Goal: Task Accomplishment & Management: Manage account settings

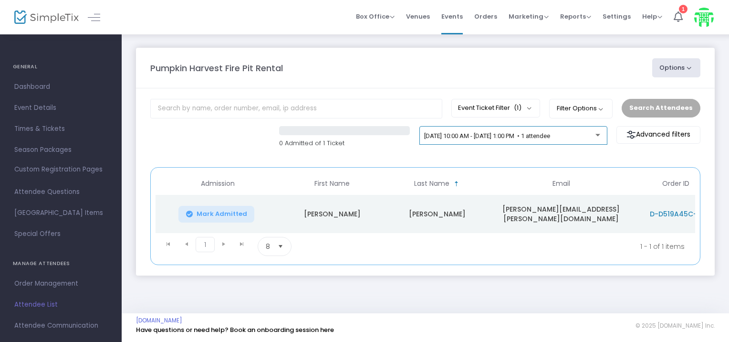
click at [542, 137] on span "[DATE] 10:00 AM - [DATE] 1:00 PM • 1 attendee" at bounding box center [487, 135] width 126 height 7
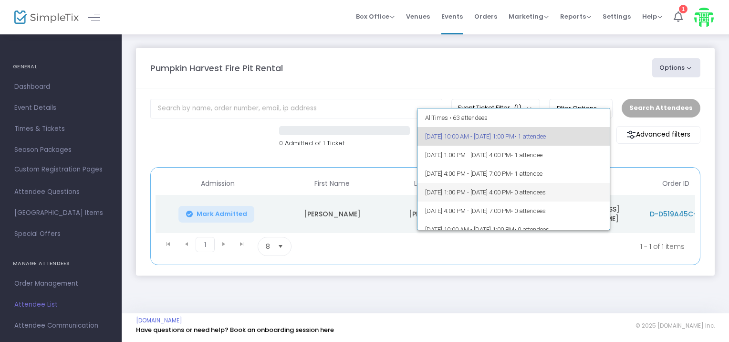
scroll to position [48, 0]
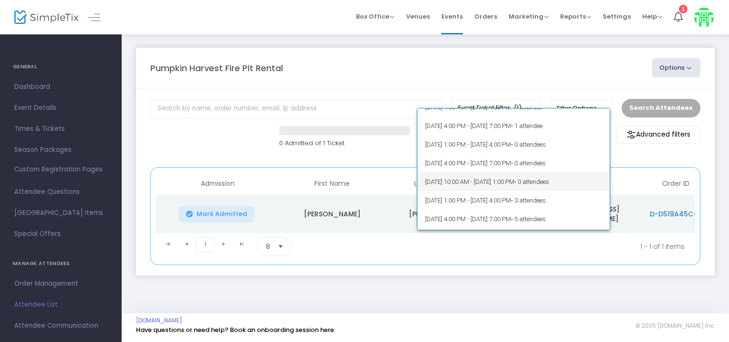
click at [464, 174] on span "[DATE] 10:00 AM - [DATE] 1:00 PM • 0 attendees" at bounding box center [513, 181] width 177 height 19
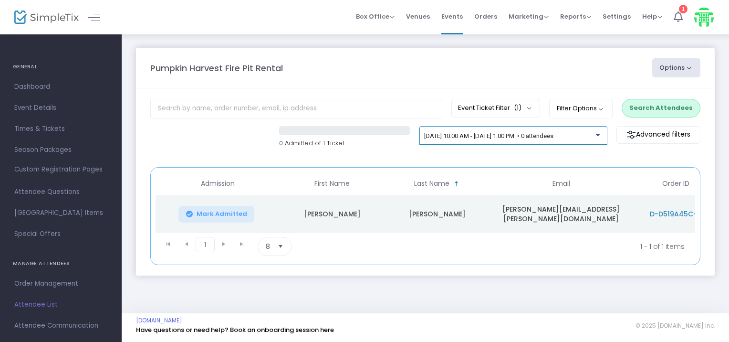
click at [531, 133] on span "[DATE] 10:00 AM - [DATE] 1:00 PM • 0 attendees" at bounding box center [488, 135] width 129 height 7
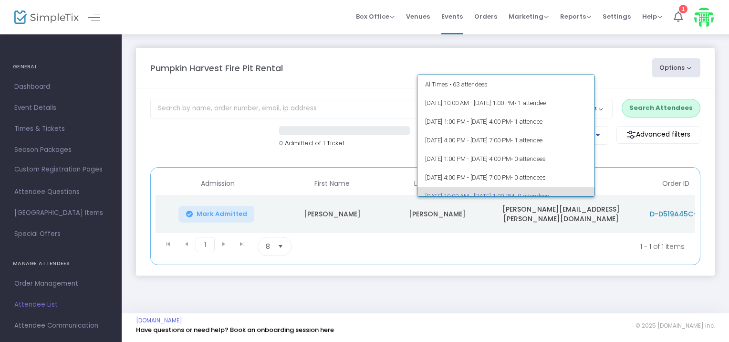
scroll to position [60, 0]
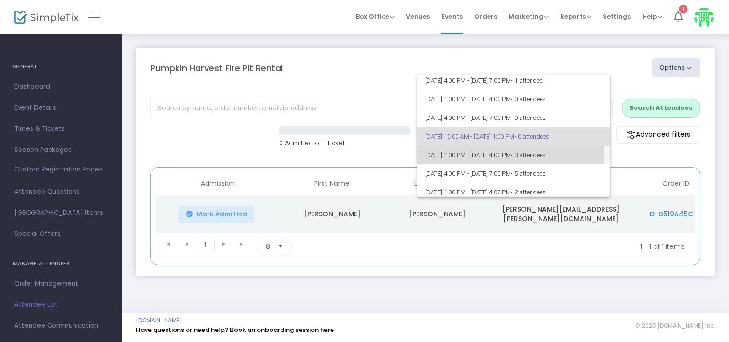
click at [503, 153] on span "[DATE] 1:00 PM - [DATE] 4:00 PM • 3 attendees" at bounding box center [513, 155] width 177 height 19
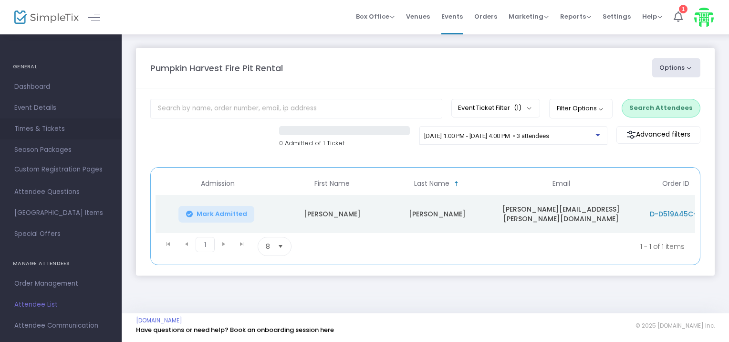
click at [34, 127] on span "Times & Tickets" at bounding box center [60, 129] width 93 height 12
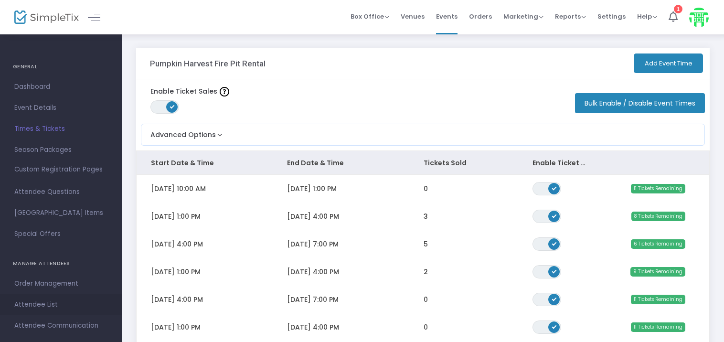
click at [38, 300] on span "Attendee List" at bounding box center [60, 304] width 93 height 12
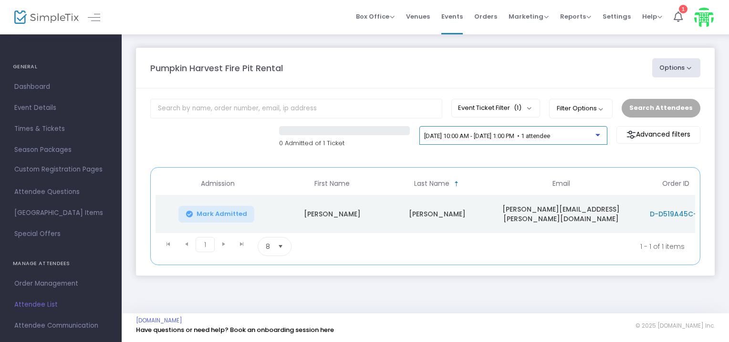
click at [550, 137] on span "[DATE] 10:00 AM - [DATE] 1:00 PM • 1 attendee" at bounding box center [487, 135] width 126 height 7
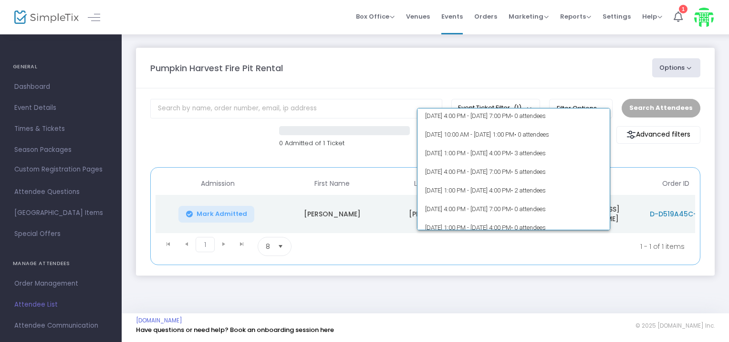
scroll to position [95, 0]
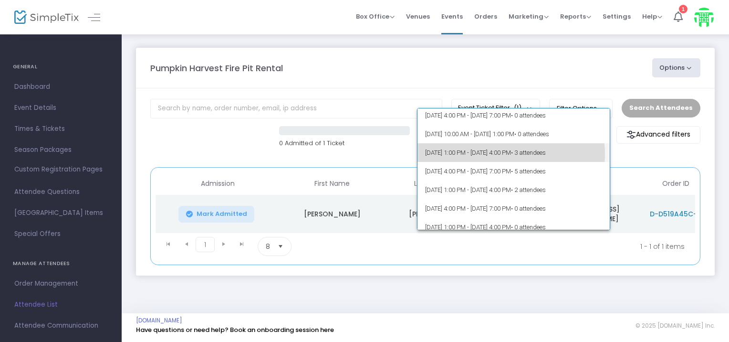
click at [506, 154] on span "[DATE] 1:00 PM - [DATE] 4:00 PM • 3 attendees" at bounding box center [513, 152] width 177 height 19
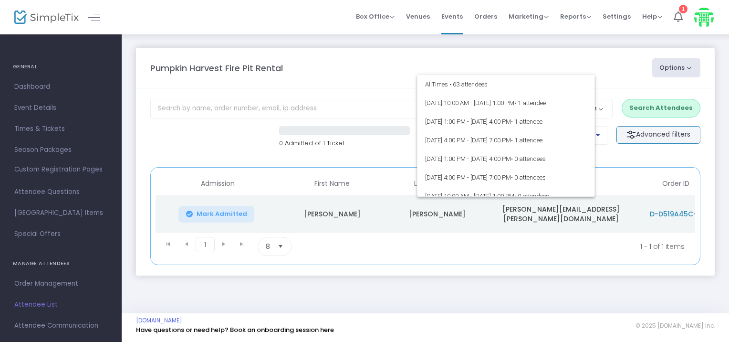
scroll to position [78, 0]
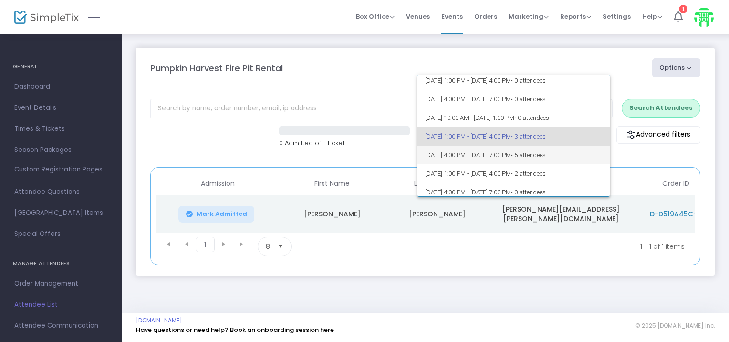
click at [534, 154] on span "[DATE] 4:00 PM - [DATE] 7:00 PM • 5 attendees" at bounding box center [513, 155] width 177 height 19
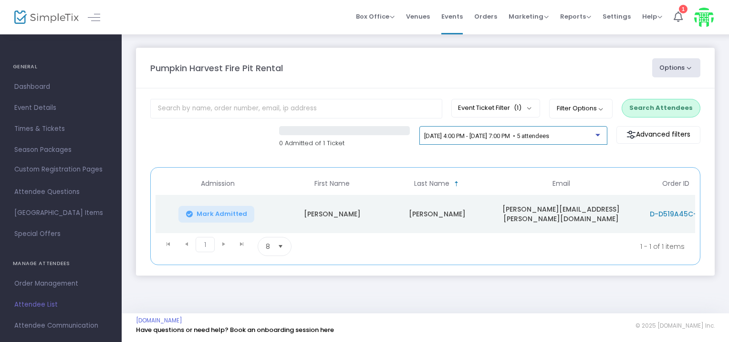
click at [549, 136] on span "[DATE] 4:00 PM - [DATE] 7:00 PM • 5 attendees" at bounding box center [486, 135] width 125 height 7
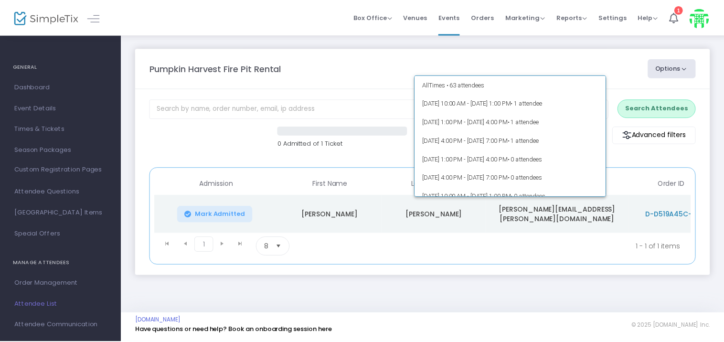
scroll to position [97, 0]
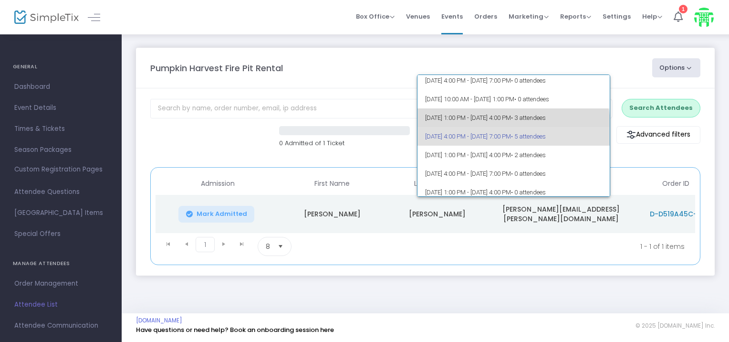
click at [513, 125] on span "[DATE] 1:00 PM - [DATE] 4:00 PM • 3 attendees" at bounding box center [513, 117] width 177 height 19
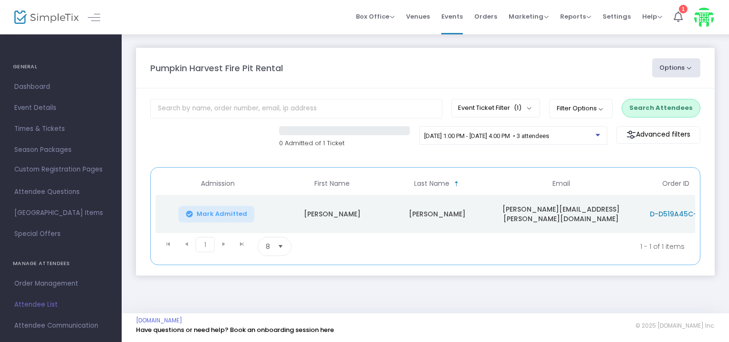
click at [681, 108] on button "Search Attendees" at bounding box center [661, 108] width 79 height 18
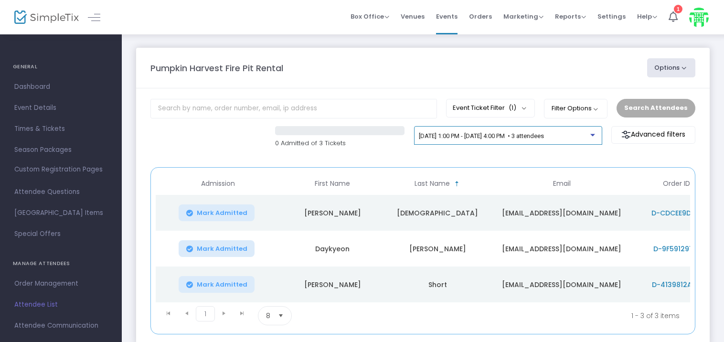
click at [499, 137] on span "[DATE] 1:00 PM - [DATE] 4:00 PM • 3 attendees" at bounding box center [481, 135] width 125 height 7
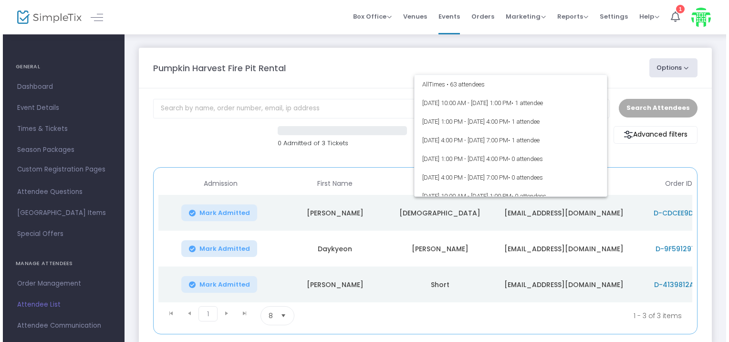
scroll to position [78, 0]
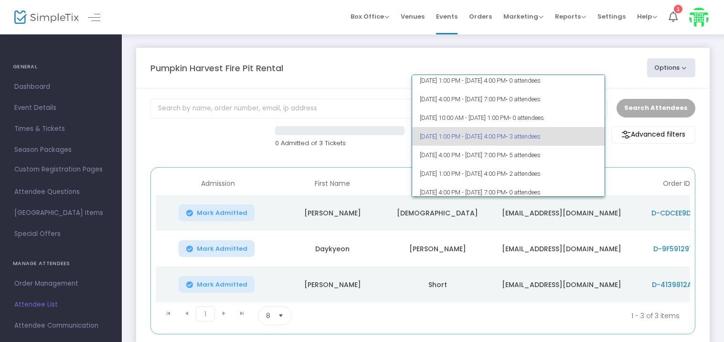
click at [513, 138] on span "[DATE] 1:00 PM - [DATE] 4:00 PM • 3 attendees" at bounding box center [508, 136] width 177 height 19
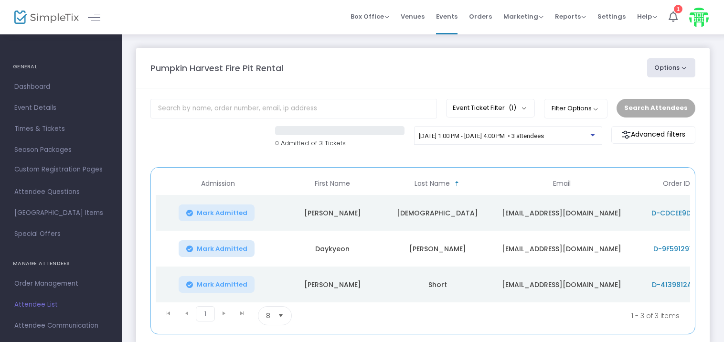
click at [677, 212] on span "D-CDCEE9D8-1" at bounding box center [676, 213] width 50 height 10
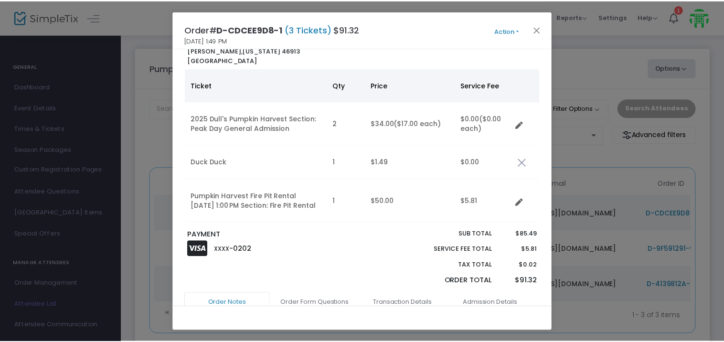
scroll to position [0, 0]
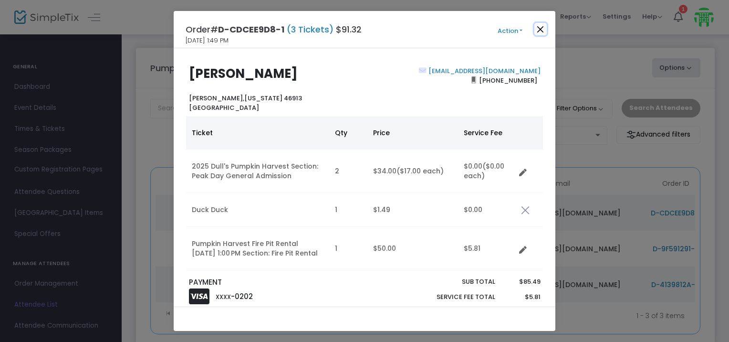
click at [541, 29] on button "Close" at bounding box center [541, 29] width 12 height 12
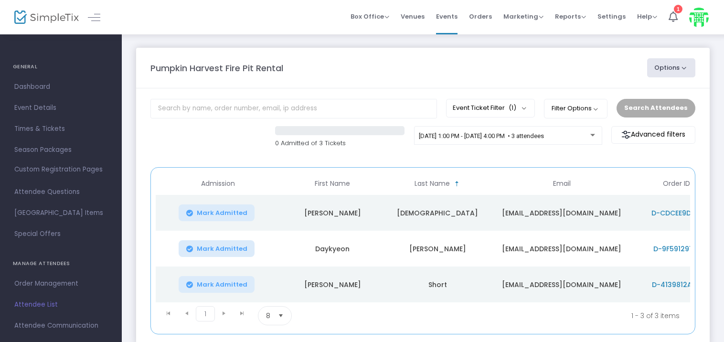
click at [665, 246] on span "D-9F591291-9" at bounding box center [676, 249] width 46 height 10
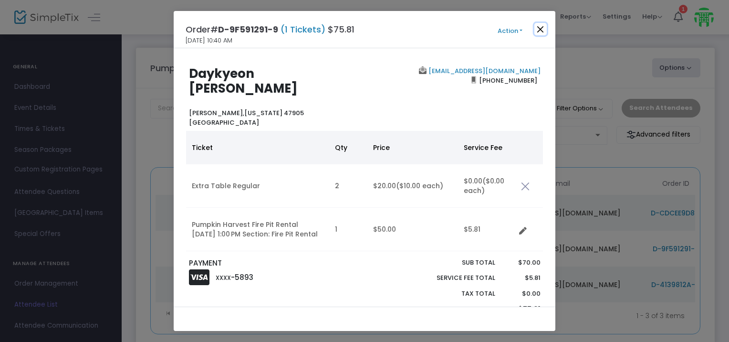
click at [541, 30] on button "Close" at bounding box center [541, 29] width 12 height 12
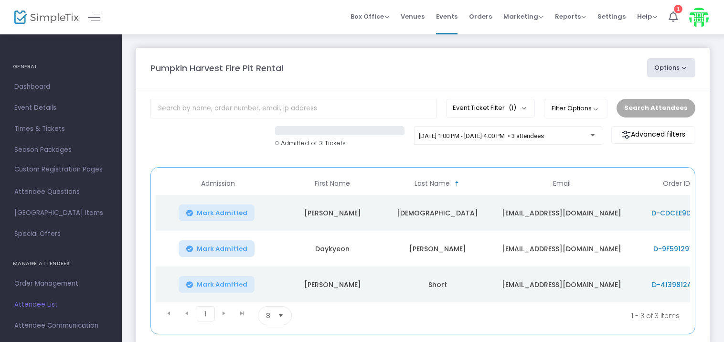
click at [677, 283] on span "D-4139812A-D" at bounding box center [676, 285] width 49 height 10
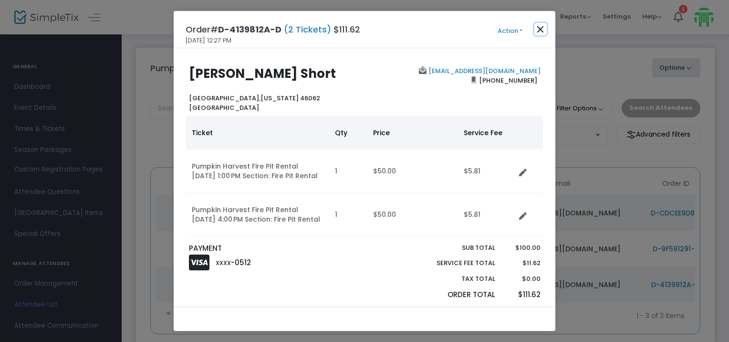
click at [539, 27] on button "Close" at bounding box center [541, 29] width 12 height 12
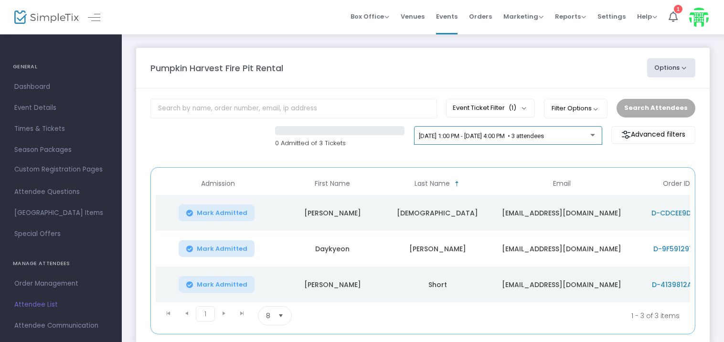
click at [543, 134] on span "[DATE] 1:00 PM - [DATE] 4:00 PM • 3 attendees" at bounding box center [481, 135] width 125 height 7
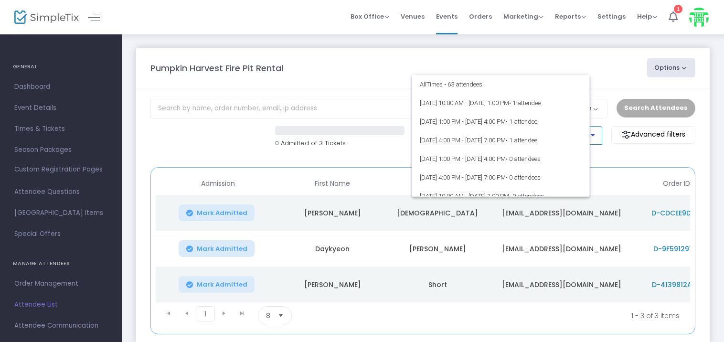
scroll to position [78, 0]
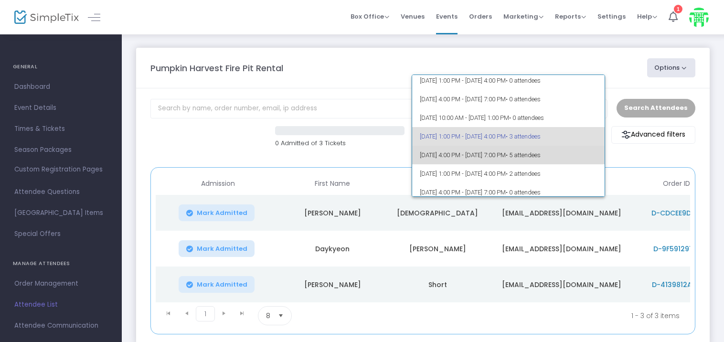
click at [542, 153] on span "[DATE] 4:00 PM - [DATE] 7:00 PM • 5 attendees" at bounding box center [508, 155] width 177 height 19
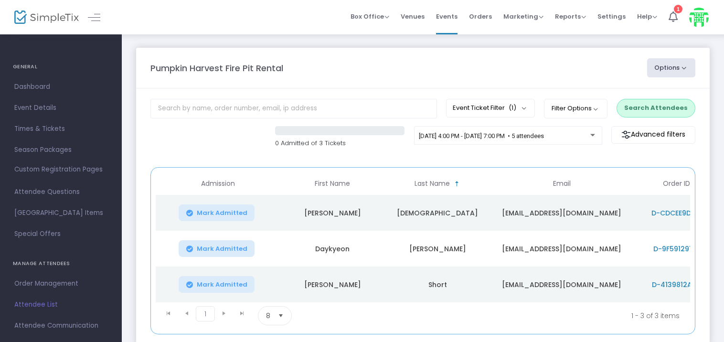
click at [669, 105] on button "Search Attendees" at bounding box center [655, 108] width 79 height 18
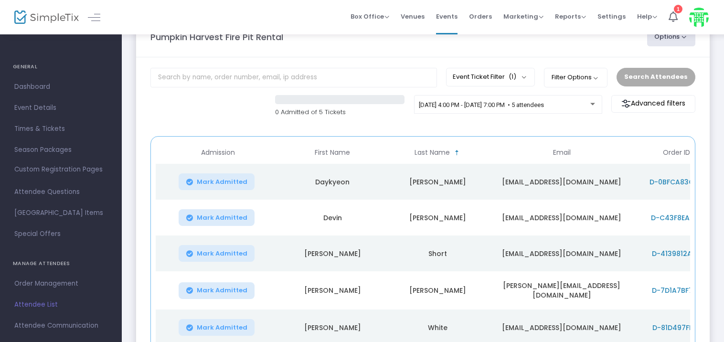
scroll to position [48, 0]
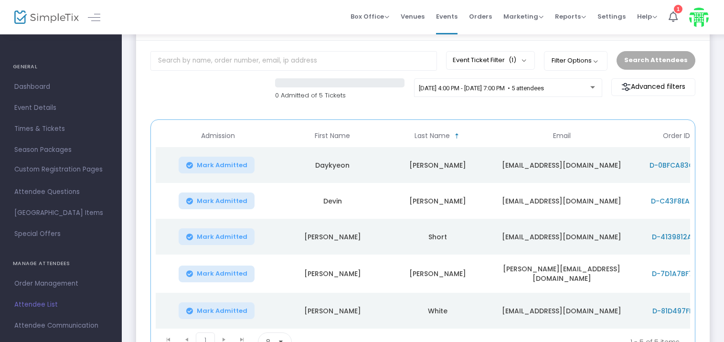
click at [670, 161] on span "D-0BFCA83C-C" at bounding box center [675, 165] width 53 height 10
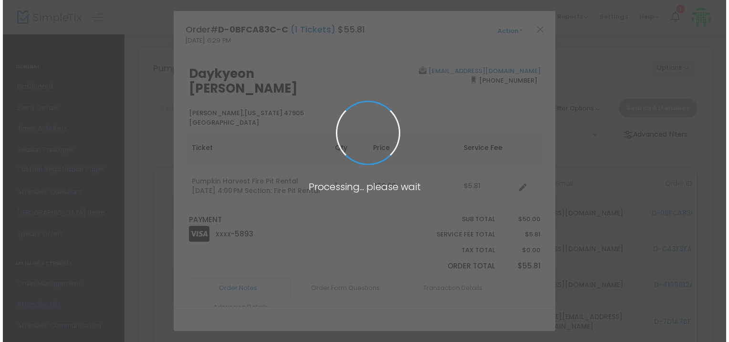
scroll to position [0, 0]
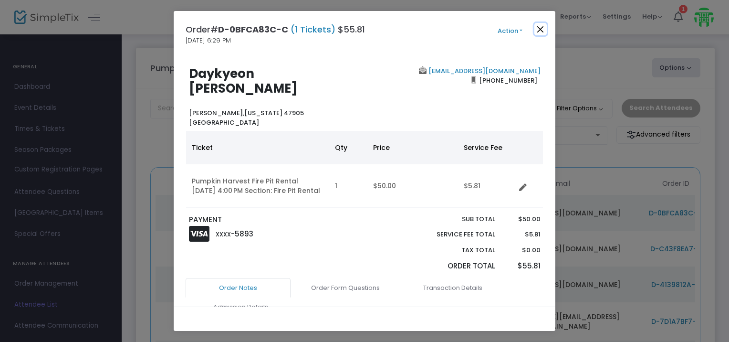
click at [542, 34] on button "Close" at bounding box center [541, 29] width 12 height 12
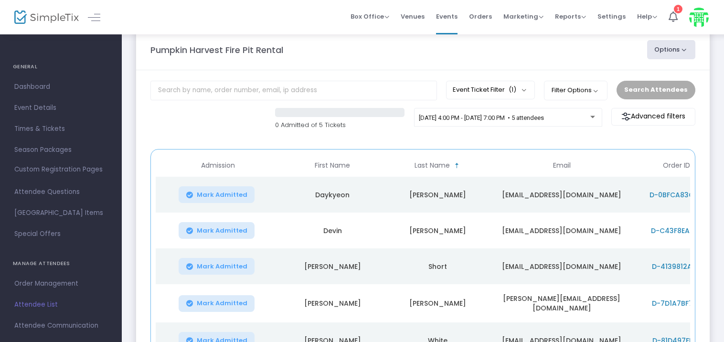
scroll to position [31, 0]
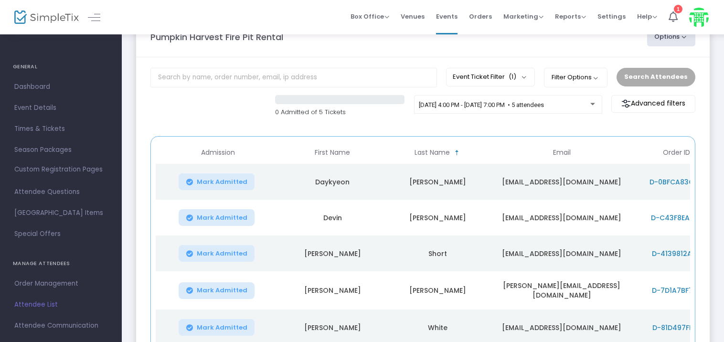
click at [674, 216] on span "D-C43F8EA7-8" at bounding box center [676, 218] width 51 height 10
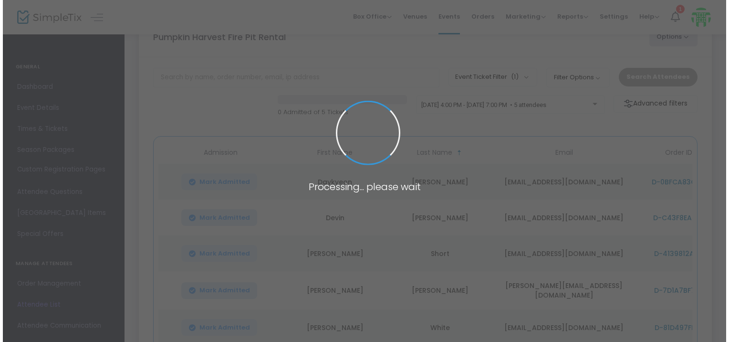
scroll to position [0, 0]
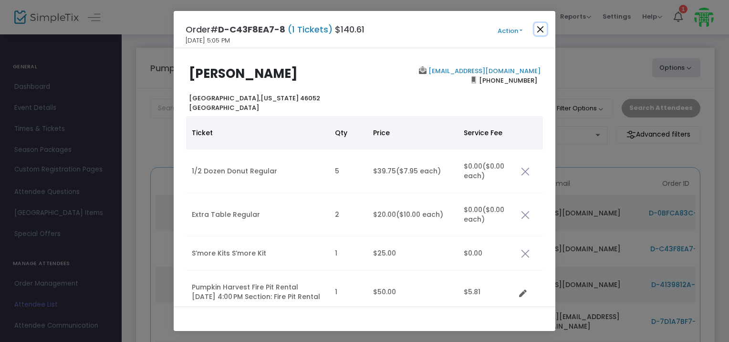
click at [542, 33] on button "Close" at bounding box center [541, 29] width 12 height 12
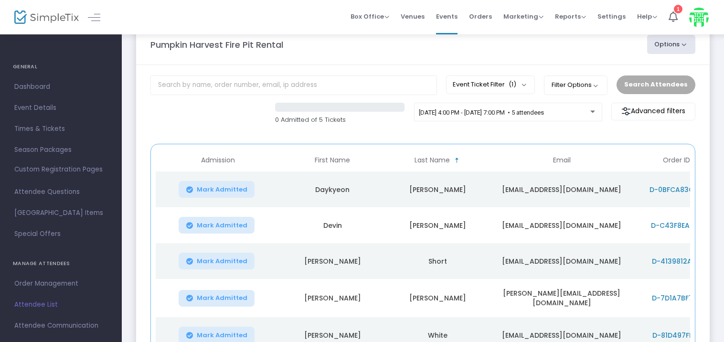
scroll to position [31, 0]
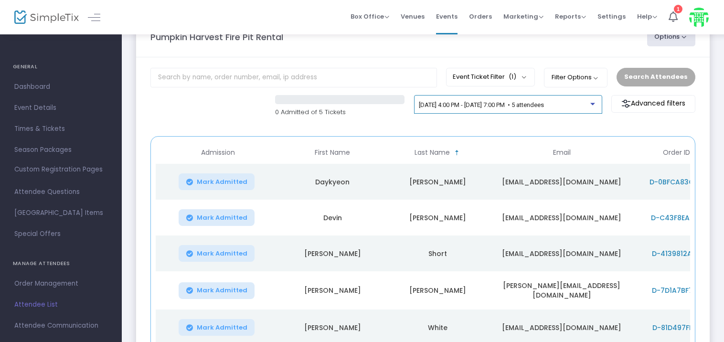
click at [506, 105] on span "[DATE] 4:00 PM - [DATE] 7:00 PM • 5 attendees" at bounding box center [481, 104] width 125 height 7
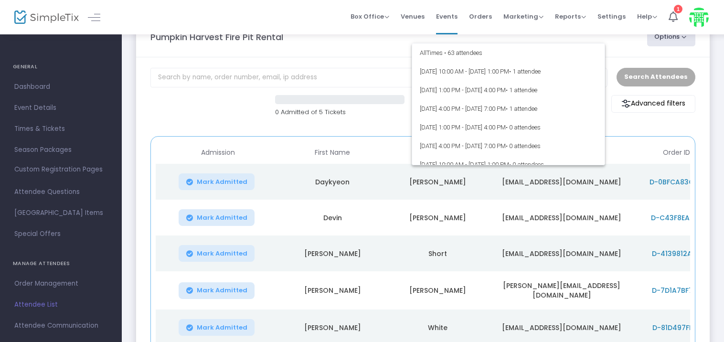
scroll to position [97, 0]
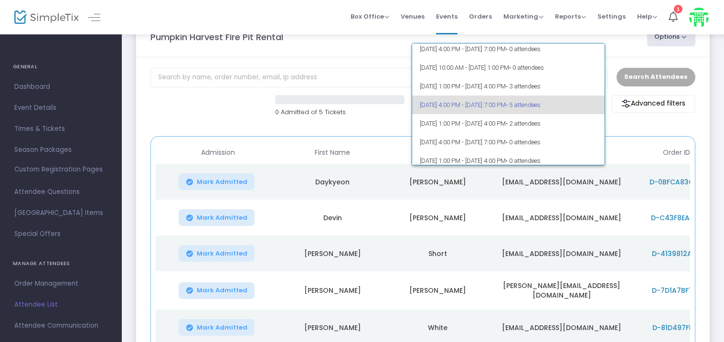
click at [480, 105] on span "[DATE] 4:00 PM - [DATE] 7:00 PM • 5 attendees" at bounding box center [508, 104] width 177 height 19
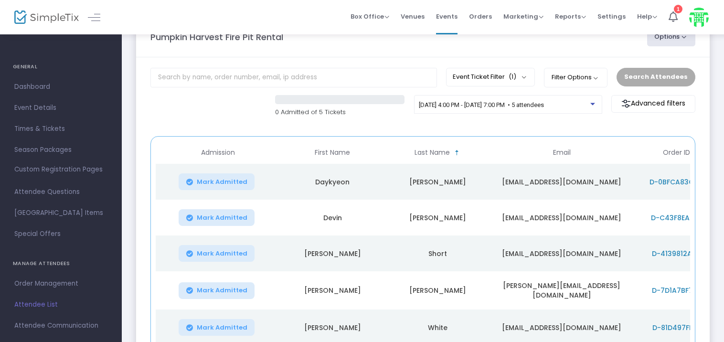
click at [670, 181] on span "D-0BFCA83C-C" at bounding box center [675, 182] width 53 height 10
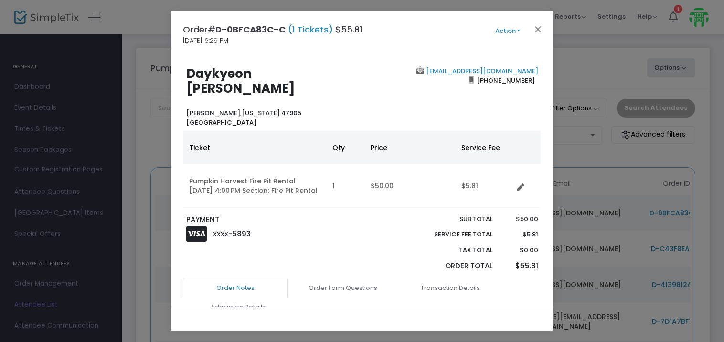
scroll to position [0, 0]
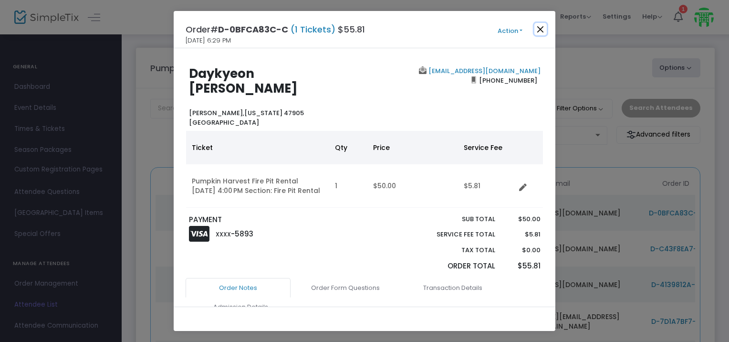
click at [536, 30] on button "Close" at bounding box center [541, 29] width 12 height 12
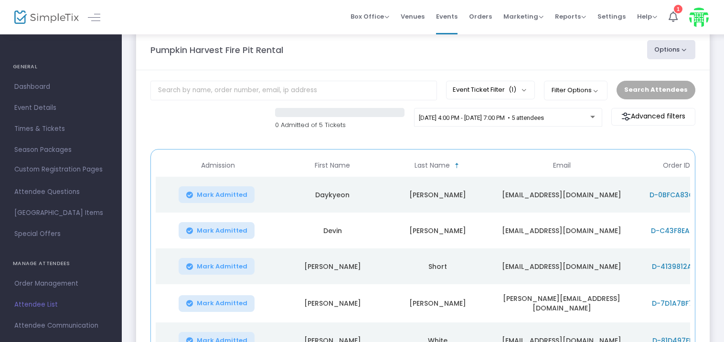
scroll to position [31, 0]
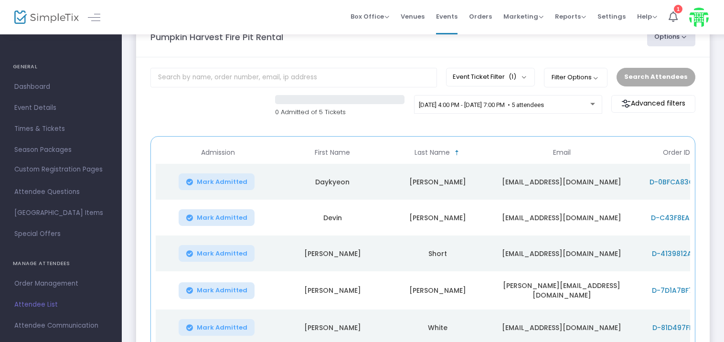
click at [665, 218] on span "D-C43F8EA7-8" at bounding box center [676, 218] width 51 height 10
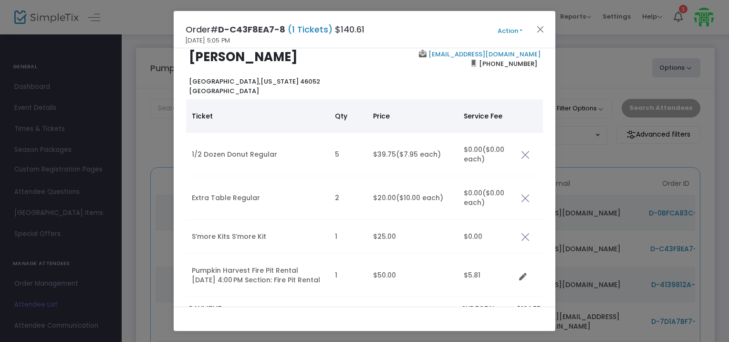
scroll to position [0, 0]
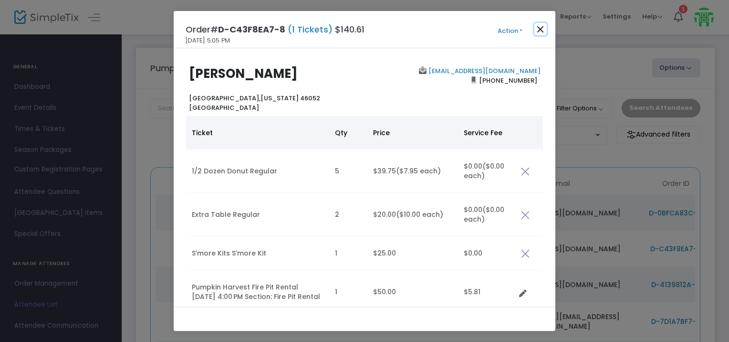
click at [544, 29] on button "Close" at bounding box center [541, 29] width 12 height 12
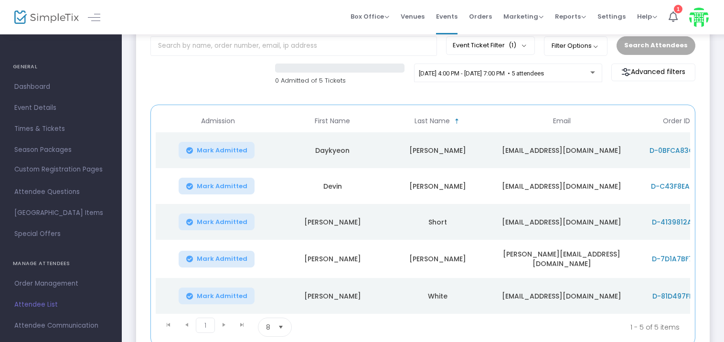
scroll to position [79, 0]
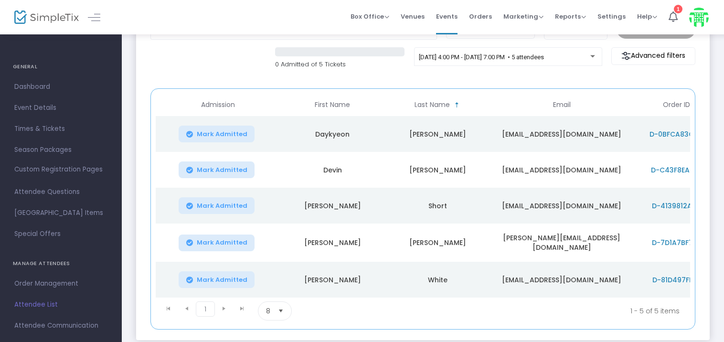
click at [668, 201] on span "D-4139812A-D" at bounding box center [676, 206] width 49 height 10
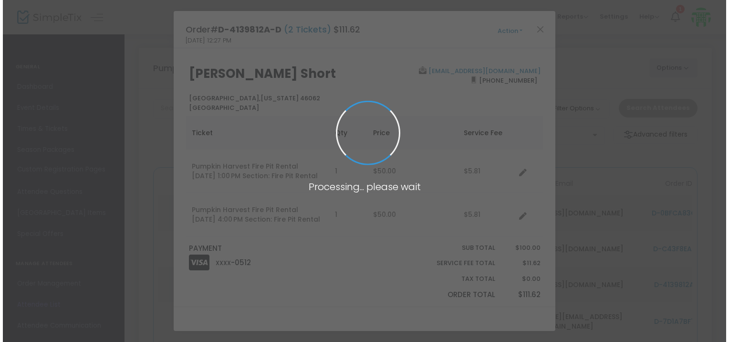
scroll to position [0, 0]
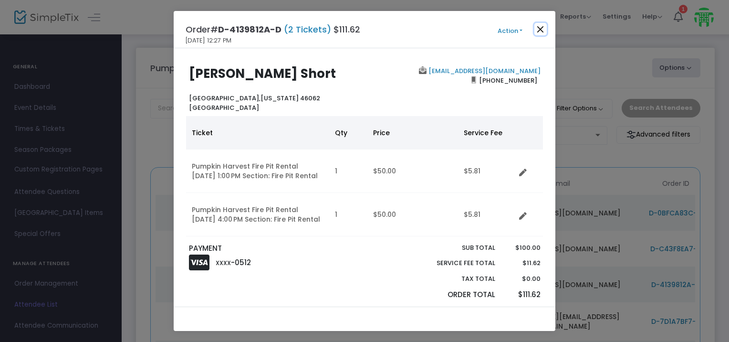
click at [542, 30] on button "Close" at bounding box center [541, 29] width 12 height 12
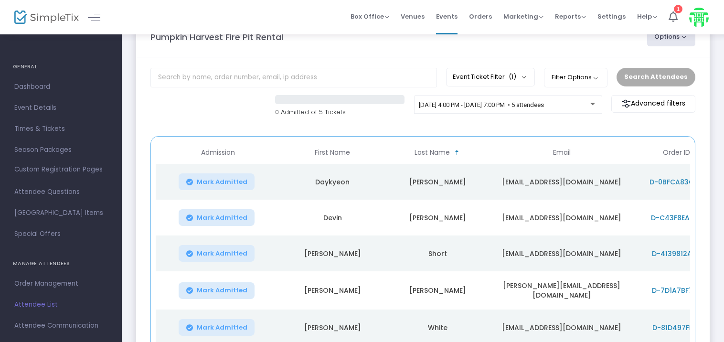
scroll to position [126, 0]
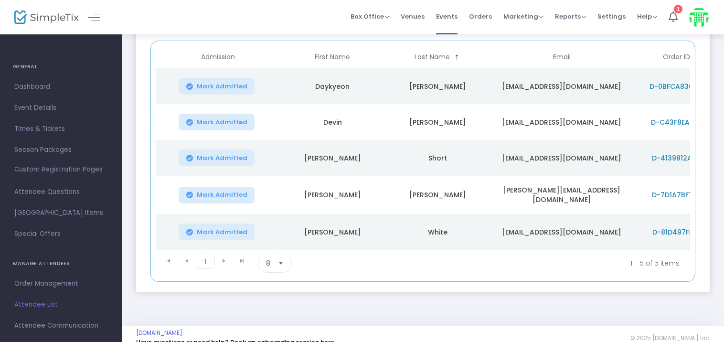
click at [670, 192] on span "D-7D1A7BF7-9" at bounding box center [676, 195] width 49 height 10
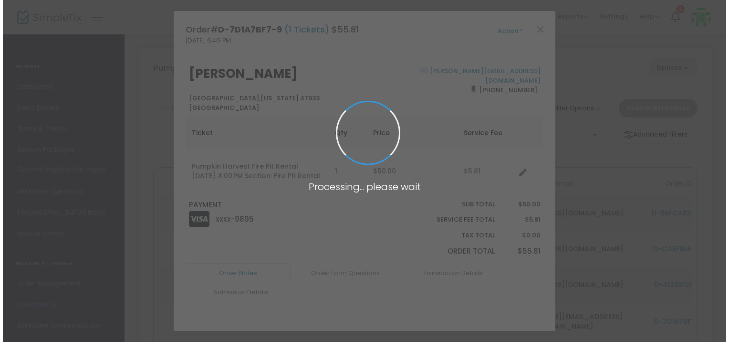
scroll to position [0, 0]
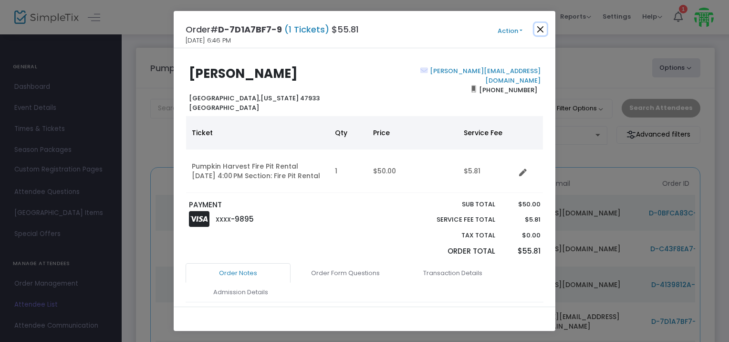
click at [540, 28] on button "Close" at bounding box center [541, 29] width 12 height 12
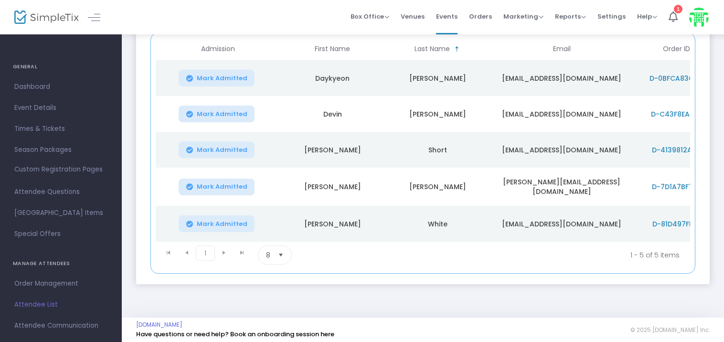
scroll to position [138, 0]
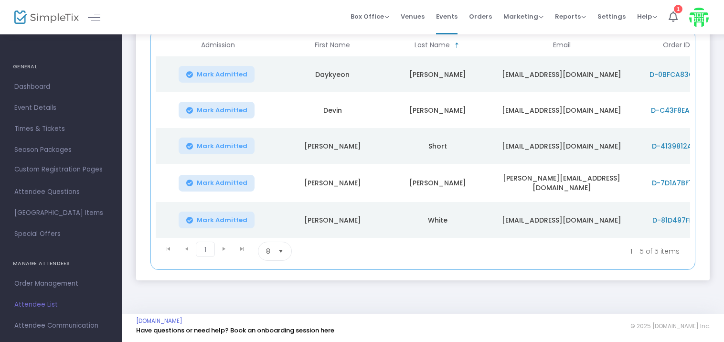
click at [678, 215] on span "D-81D497FF-8" at bounding box center [676, 220] width 48 height 10
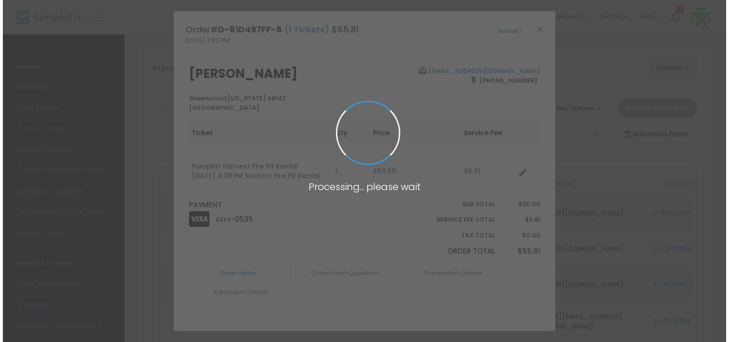
scroll to position [0, 0]
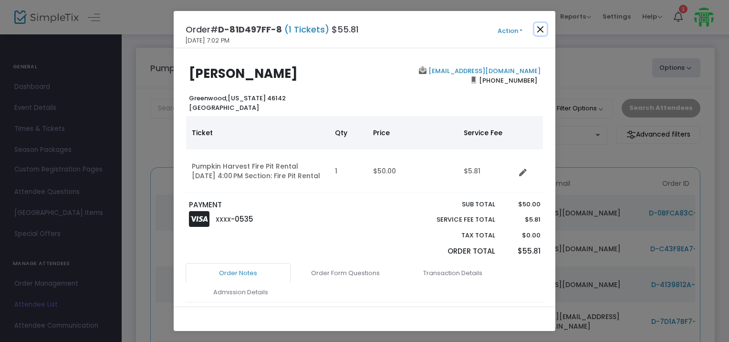
click at [542, 29] on button "Close" at bounding box center [541, 29] width 12 height 12
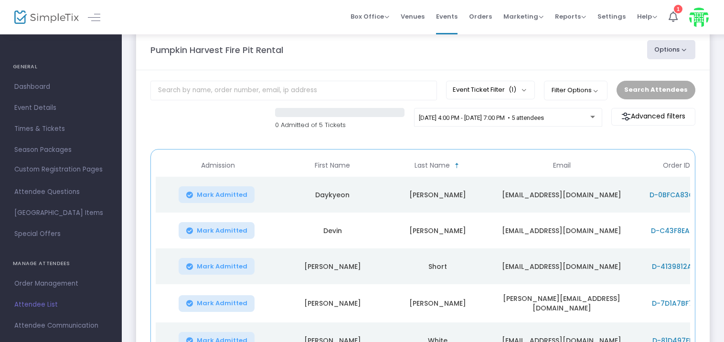
scroll to position [31, 0]
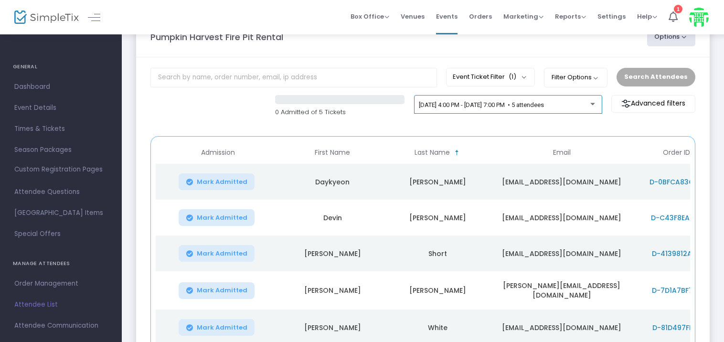
click at [505, 108] on div "[DATE] 4:00 PM - [DATE] 7:00 PM • 5 attendees" at bounding box center [508, 106] width 178 height 13
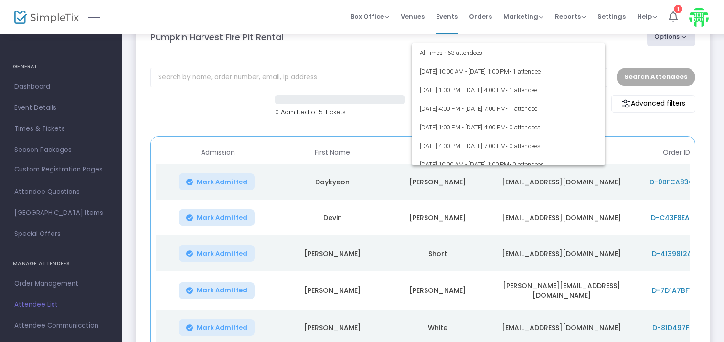
scroll to position [97, 0]
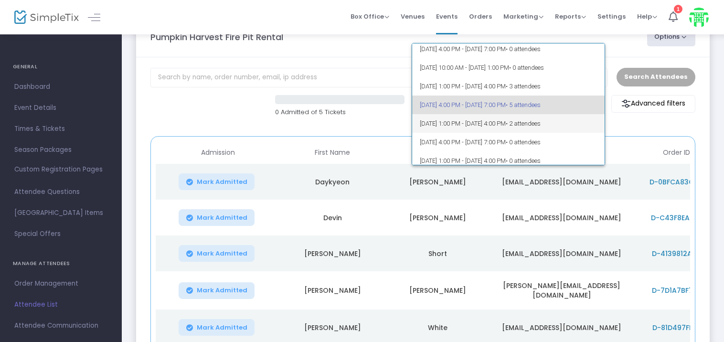
click at [500, 124] on span "[DATE] 1:00 PM - [DATE] 4:00 PM • 2 attendees" at bounding box center [508, 123] width 177 height 19
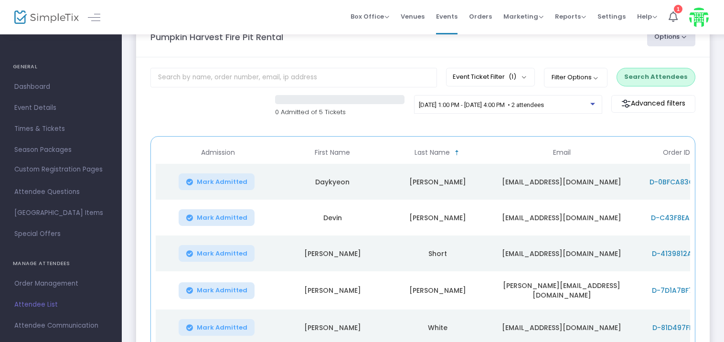
click at [642, 75] on button "Search Attendees" at bounding box center [655, 77] width 79 height 18
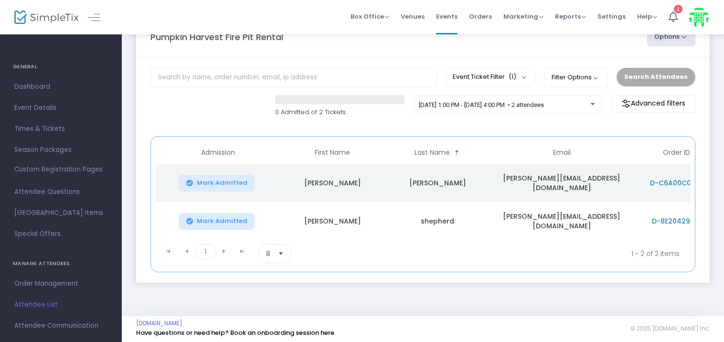
click at [672, 178] on span "D-C6A00C02-F" at bounding box center [676, 183] width 53 height 10
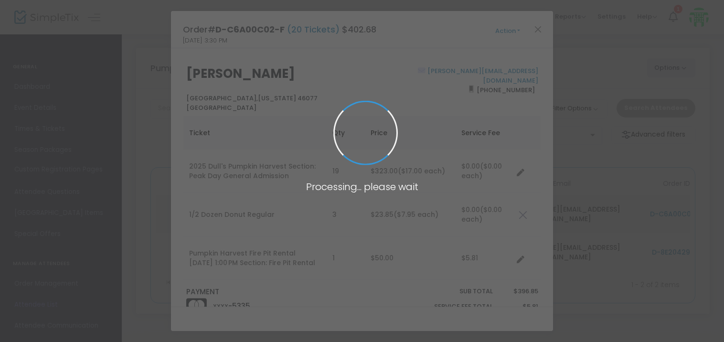
scroll to position [0, 0]
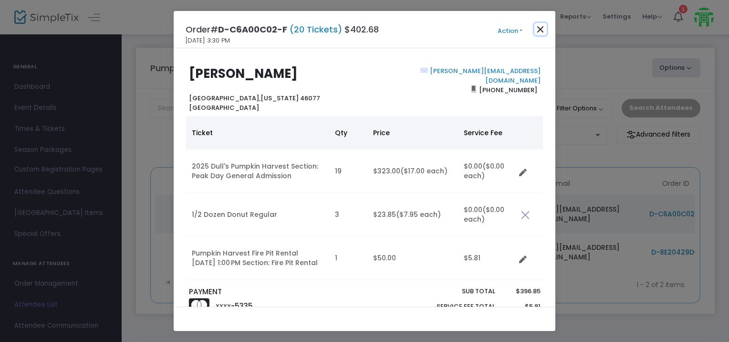
click at [543, 31] on button "Close" at bounding box center [541, 29] width 12 height 12
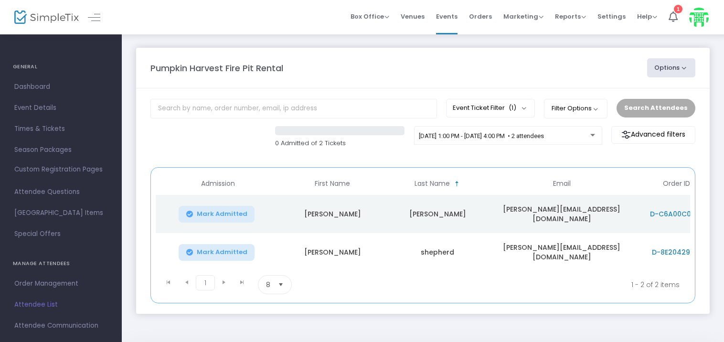
click at [682, 247] on span "D-8E20429D-1" at bounding box center [676, 252] width 49 height 10
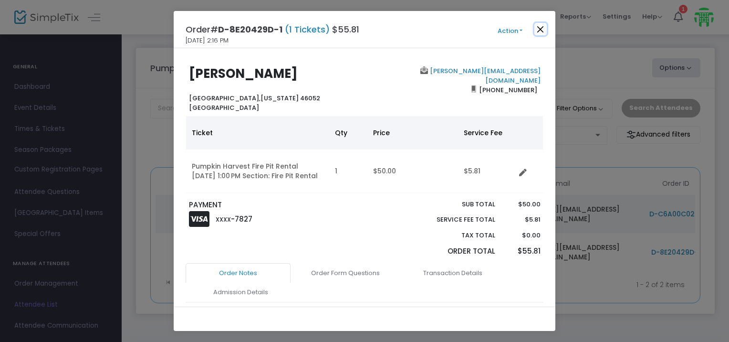
click at [543, 28] on button "Close" at bounding box center [541, 29] width 12 height 12
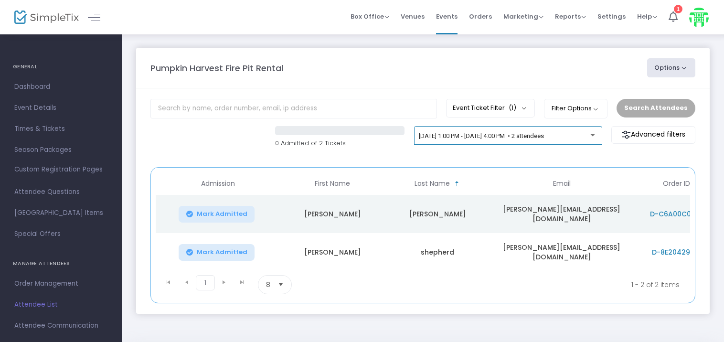
click at [516, 136] on span "[DATE] 1:00 PM - [DATE] 4:00 PM • 2 attendees" at bounding box center [481, 135] width 125 height 7
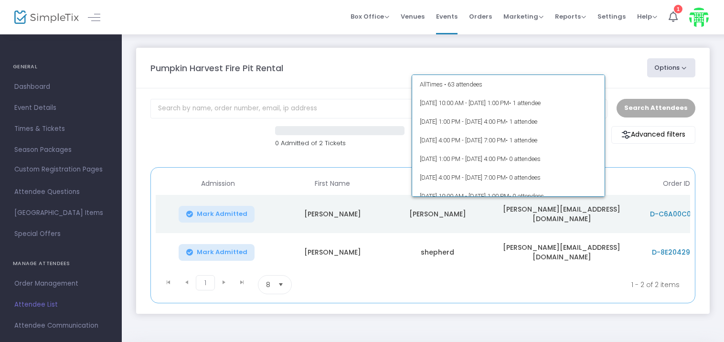
scroll to position [116, 0]
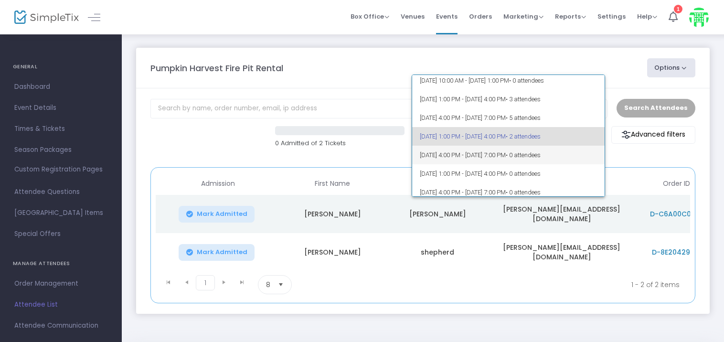
click at [501, 150] on span "[DATE] 4:00 PM - [DATE] 7:00 PM • 0 attendees" at bounding box center [508, 155] width 177 height 19
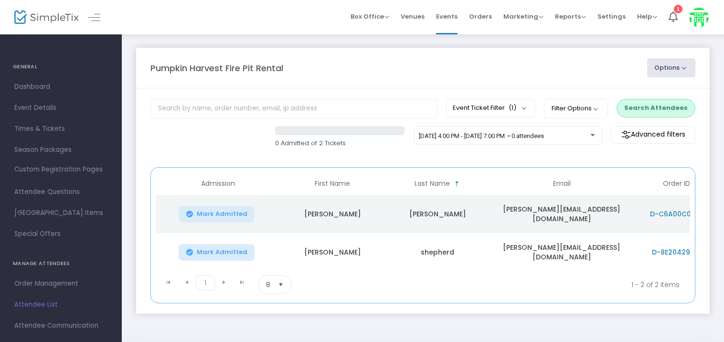
click at [45, 17] on img at bounding box center [46, 18] width 64 height 14
